Goal: Information Seeking & Learning: Learn about a topic

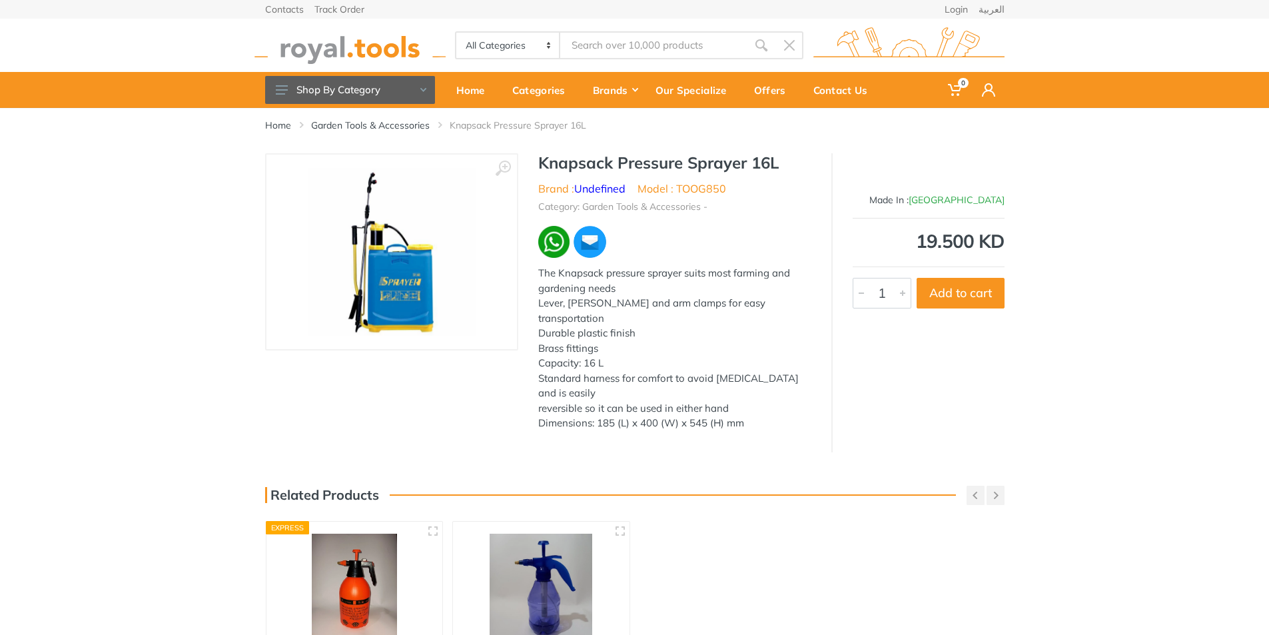
click at [586, 346] on div "The Knapsack pressure sprayer suits most farming and gardening needs Lever, [PE…" at bounding box center [674, 348] width 273 height 165
click at [600, 380] on div "The Knapsack pressure sprayer suits most farming and gardening needs Lever, [PE…" at bounding box center [674, 348] width 273 height 165
click at [660, 272] on div "The Knapsack pressure sprayer suits most farming and gardening needs Lever, [PE…" at bounding box center [674, 348] width 273 height 165
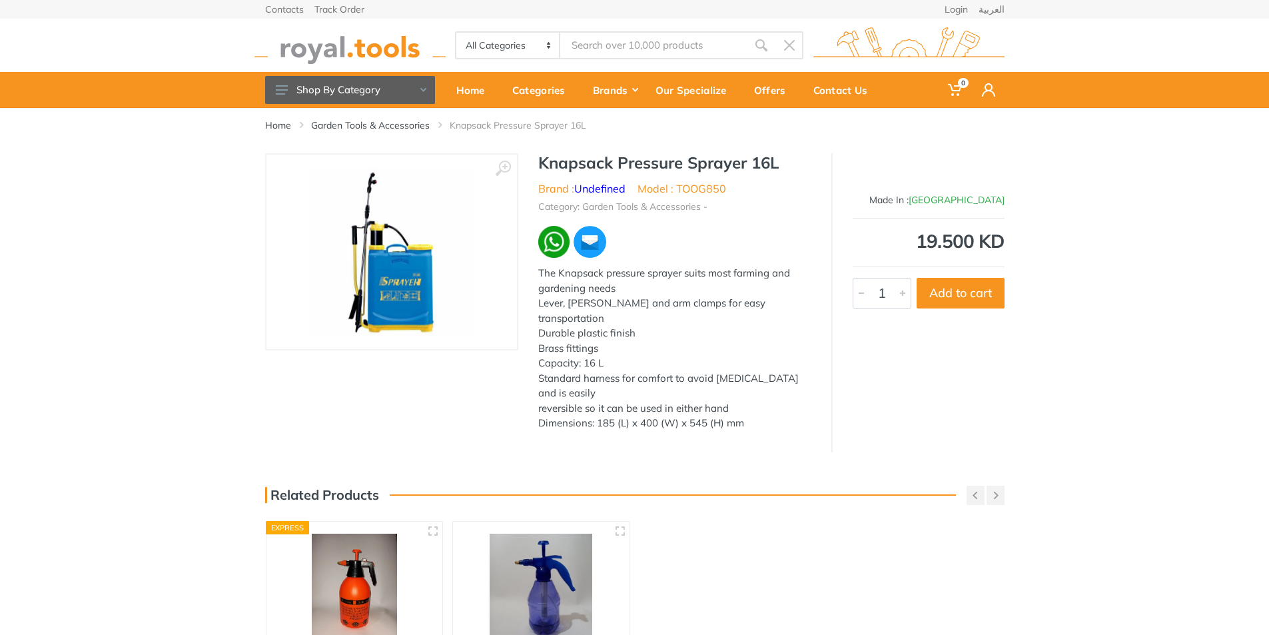
click at [660, 272] on div "The Knapsack pressure sprayer suits most farming and gardening needs Lever, [PE…" at bounding box center [674, 348] width 273 height 165
click at [643, 296] on div "The Knapsack pressure sprayer suits most farming and gardening needs Lever, [PE…" at bounding box center [674, 348] width 273 height 165
click at [642, 296] on div "The Knapsack pressure sprayer suits most farming and gardening needs Lever, [PE…" at bounding box center [674, 348] width 273 height 165
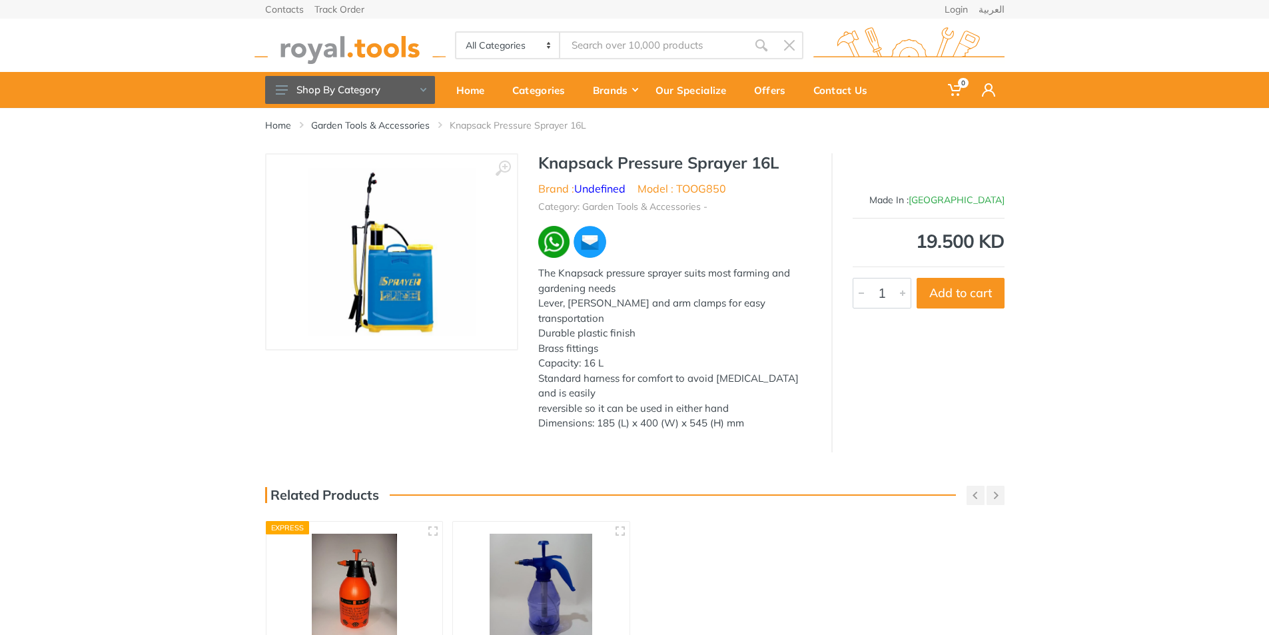
click at [647, 275] on div "The Knapsack pressure sprayer suits most farming and gardening needs Lever, [PE…" at bounding box center [674, 348] width 273 height 165
click at [643, 302] on div "The Knapsack pressure sprayer suits most farming and gardening needs Lever, [PE…" at bounding box center [674, 348] width 273 height 165
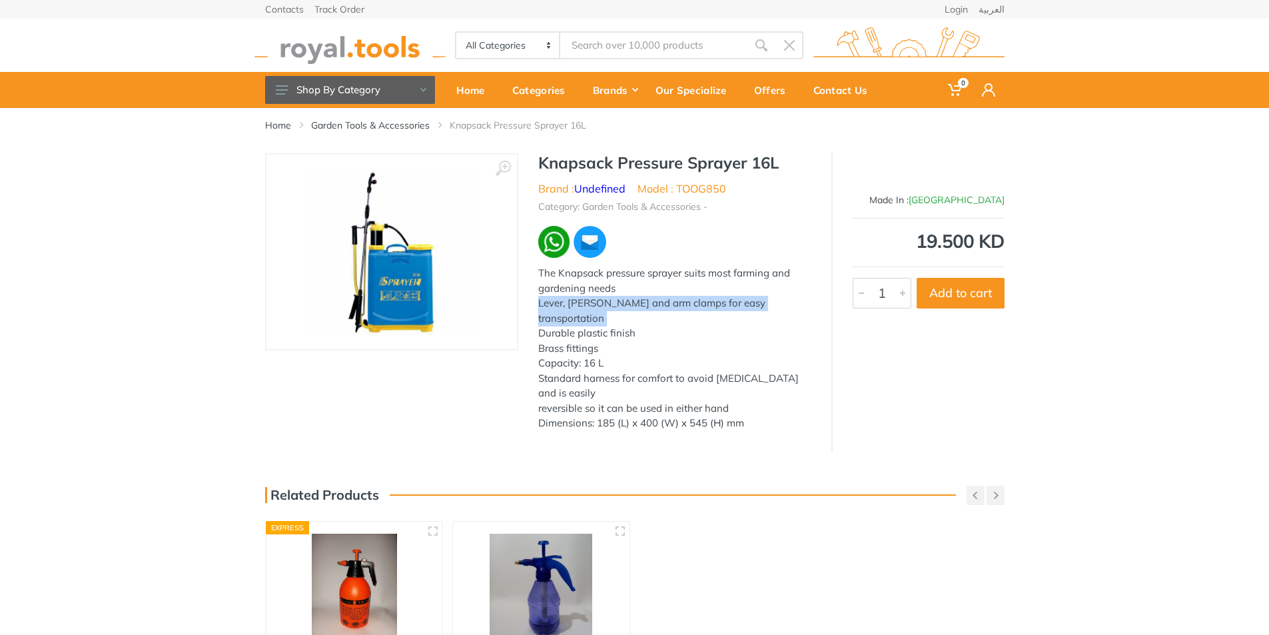
click at [643, 302] on div "The Knapsack pressure sprayer suits most farming and gardening needs Lever, [PE…" at bounding box center [674, 348] width 273 height 165
